Goal: Information Seeking & Learning: Learn about a topic

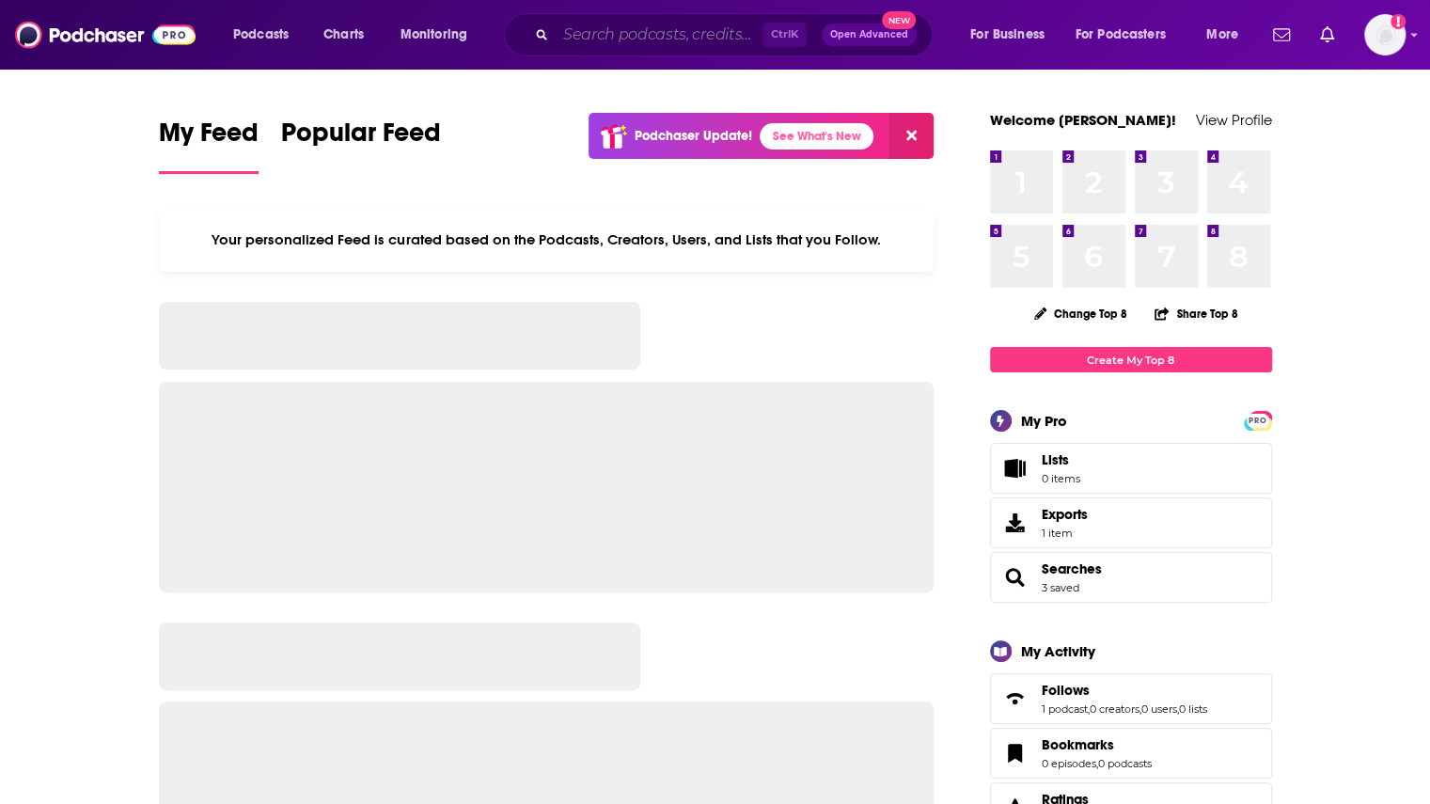
click at [649, 36] on input "Search podcasts, credits, & more..." at bounding box center [659, 35] width 207 height 30
paste input "[PERSON_NAME] Poddster - Podcast Production Studio and Podcast Network"
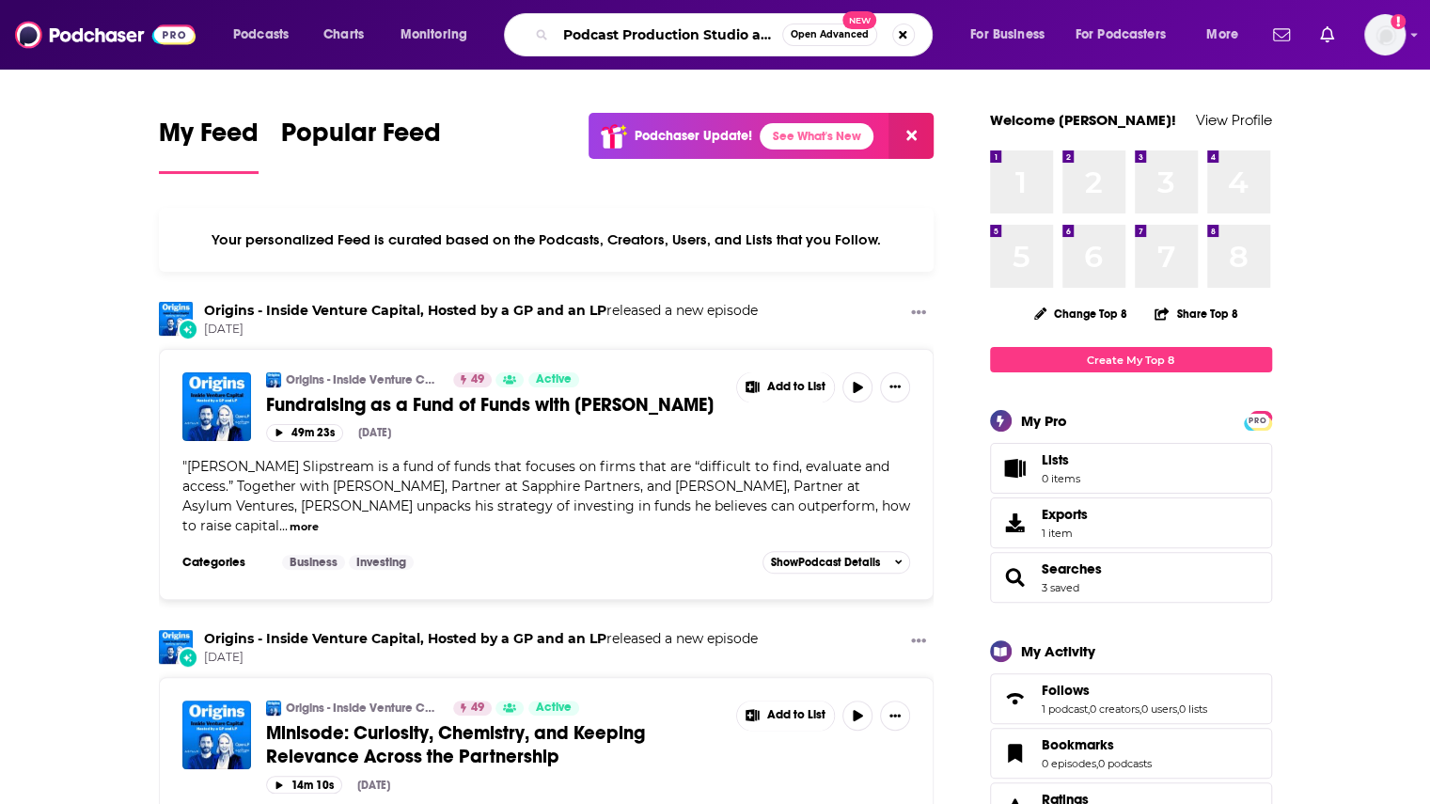
type input "Podcast Production Studio and Podcast Network"
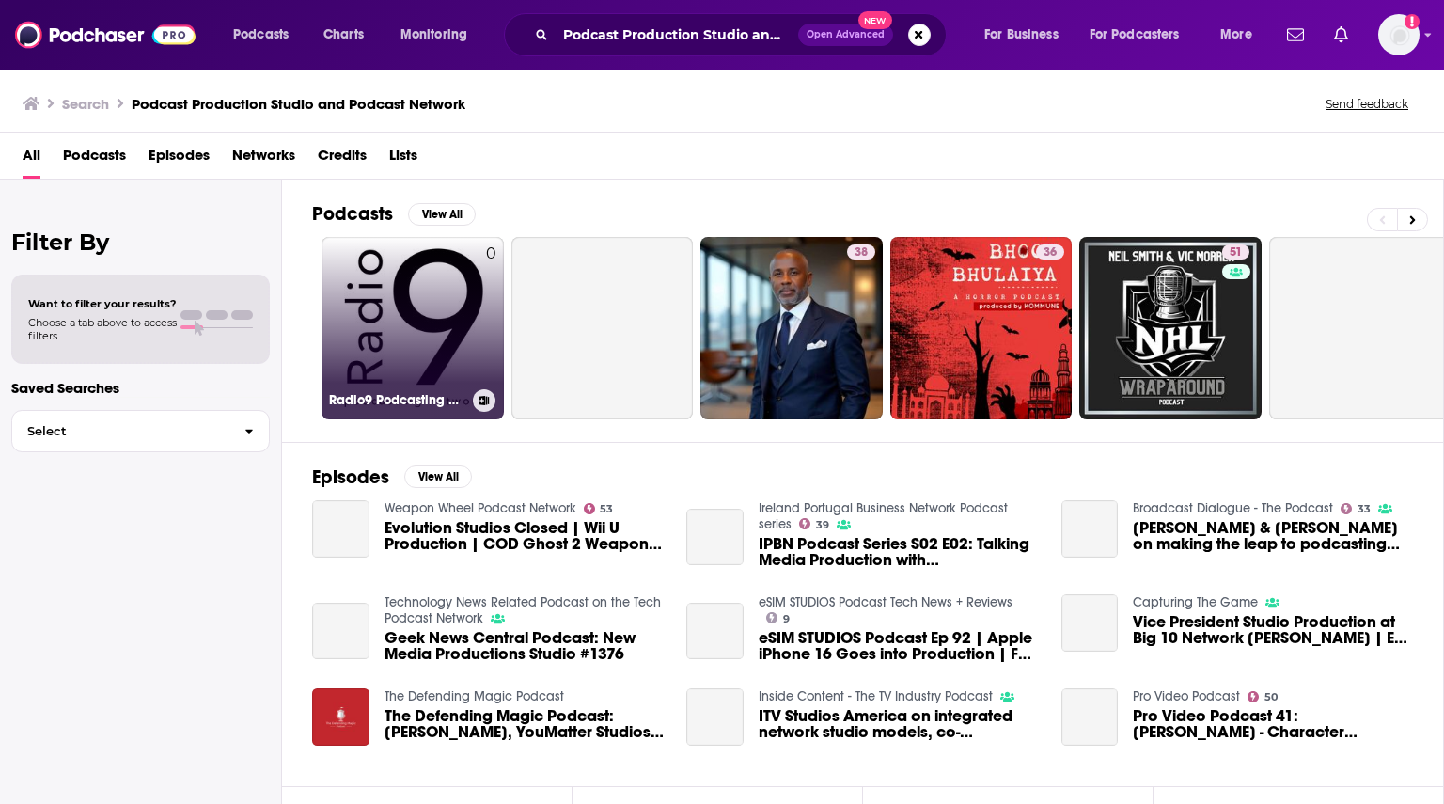
click at [474, 347] on link "0 Radio9 Podcasting Network" at bounding box center [413, 328] width 182 height 182
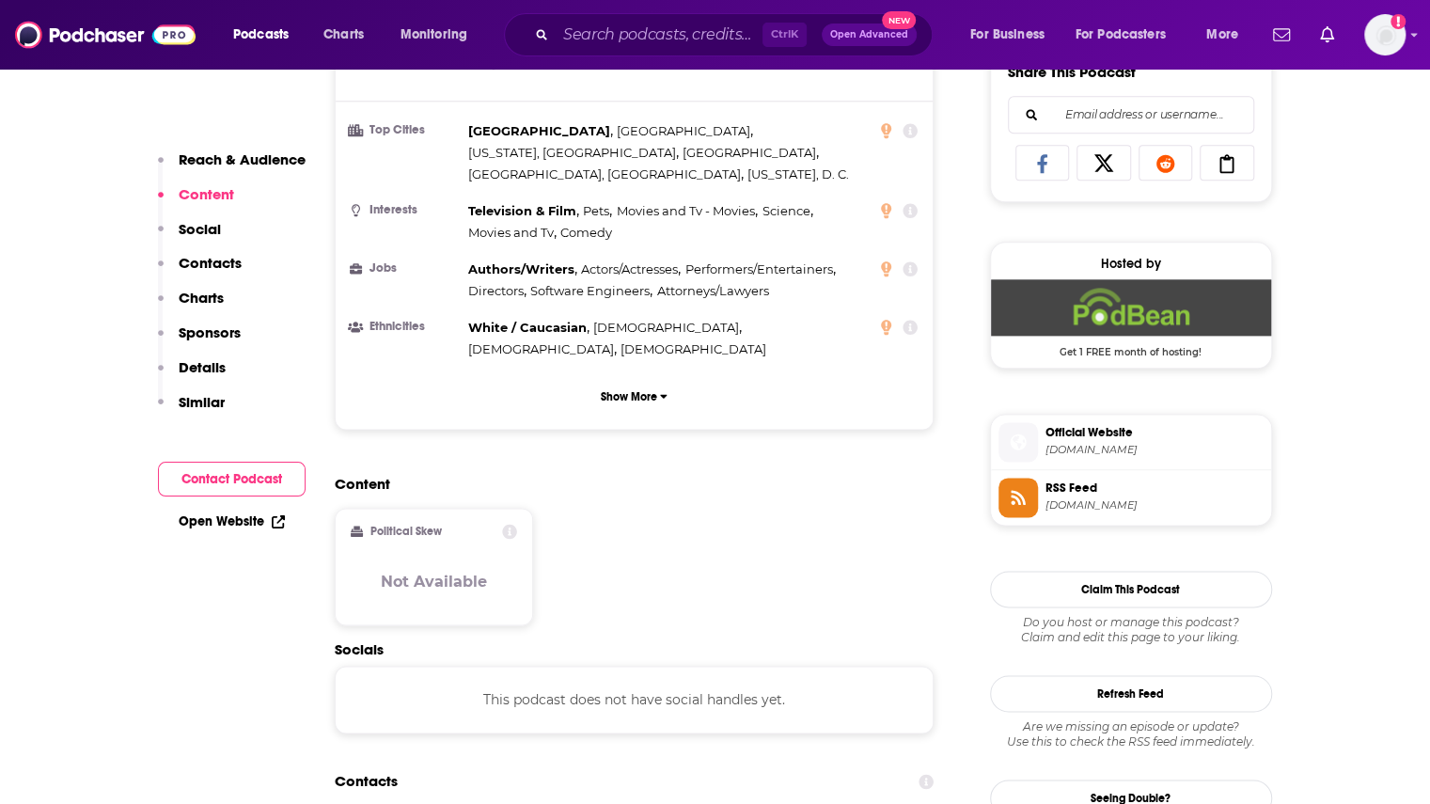
scroll to position [1504, 0]
